Goal: Navigation & Orientation: Find specific page/section

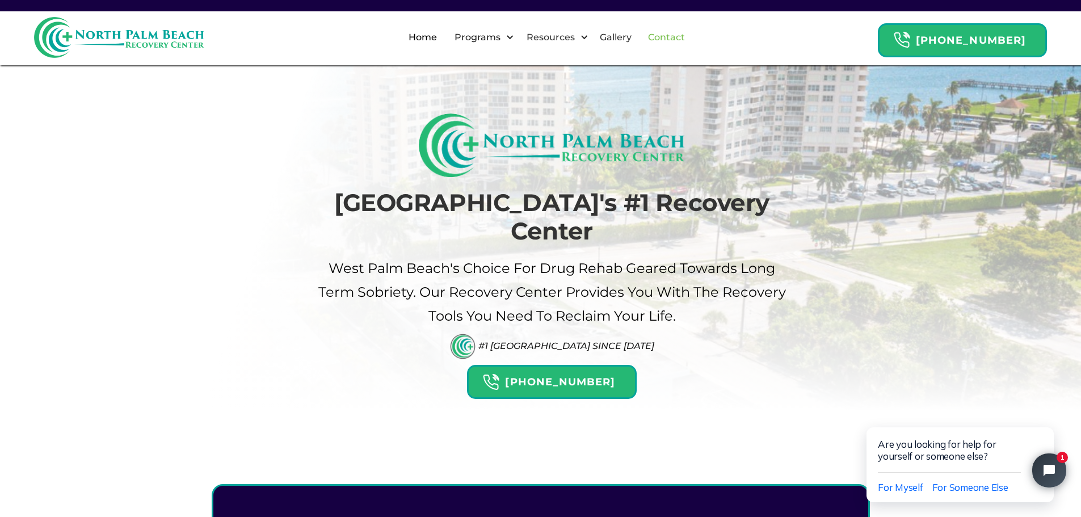
click at [692, 38] on link "Contact" at bounding box center [666, 37] width 51 height 36
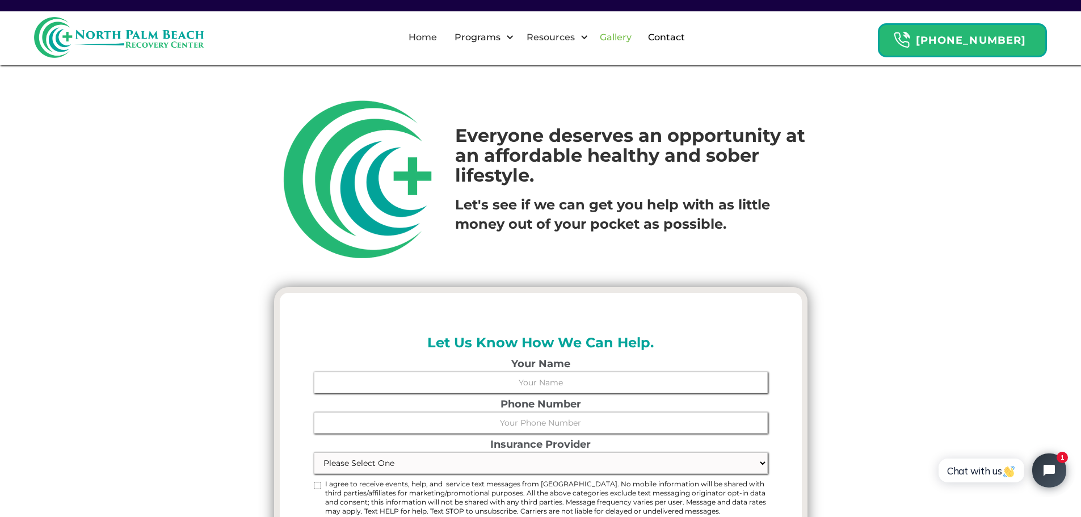
click at [626, 37] on link "Gallery" at bounding box center [615, 37] width 45 height 36
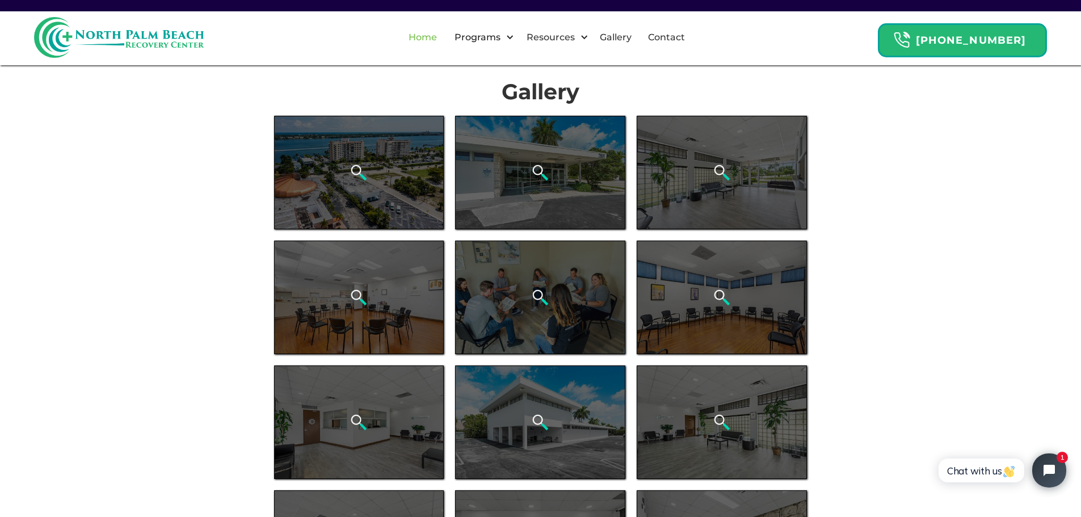
click at [433, 38] on link "Home" at bounding box center [423, 37] width 42 height 36
